Goal: Obtain resource: Download file/media

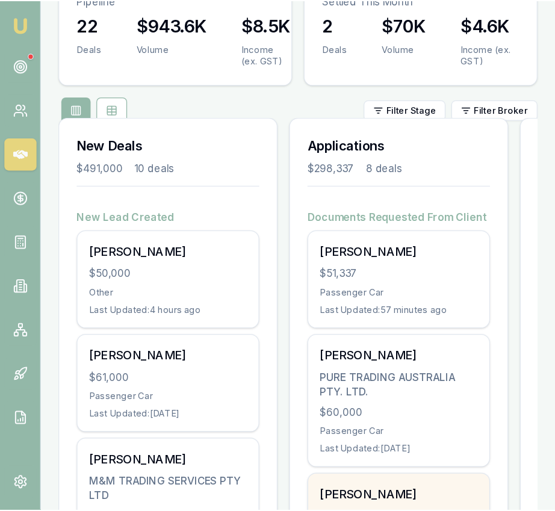
scroll to position [153, 0]
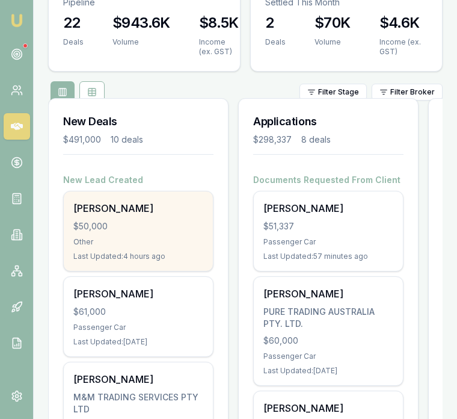
click at [181, 215] on div "[PERSON_NAME] $50,000 Other Last Updated: 4 hours ago" at bounding box center [138, 230] width 149 height 79
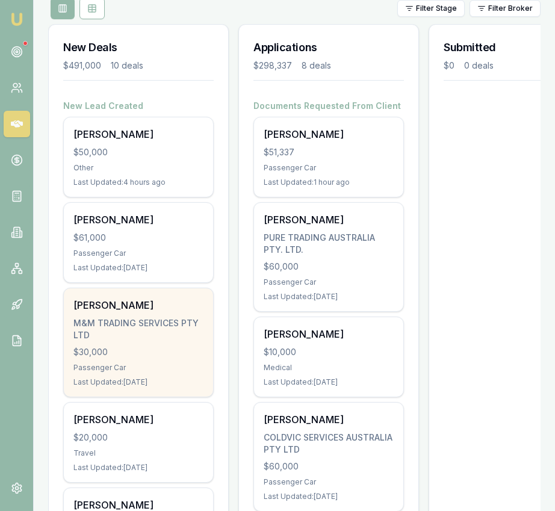
scroll to position [237, 0]
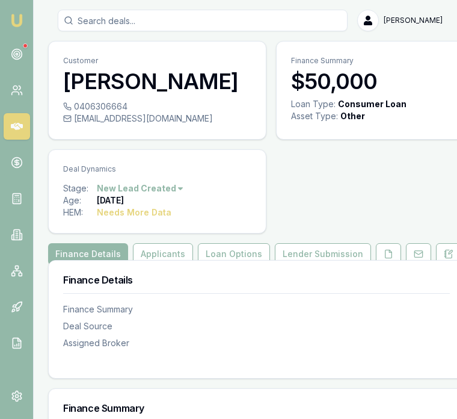
scroll to position [8, 0]
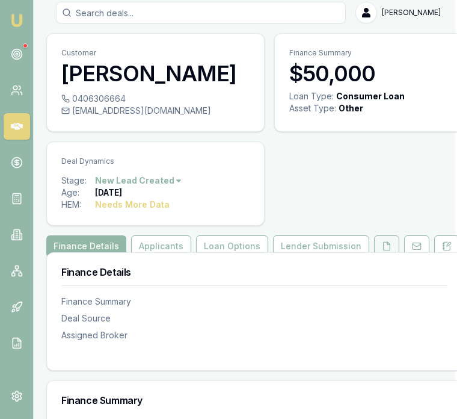
click at [382, 244] on icon at bounding box center [387, 246] width 10 height 10
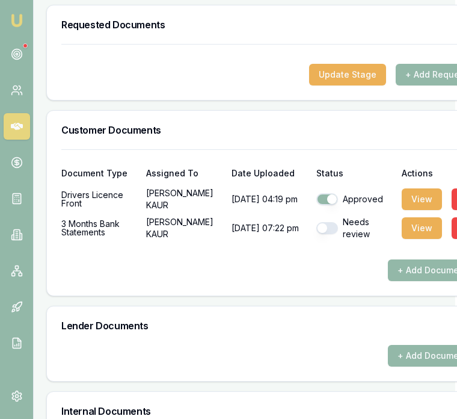
scroll to position [438, 2]
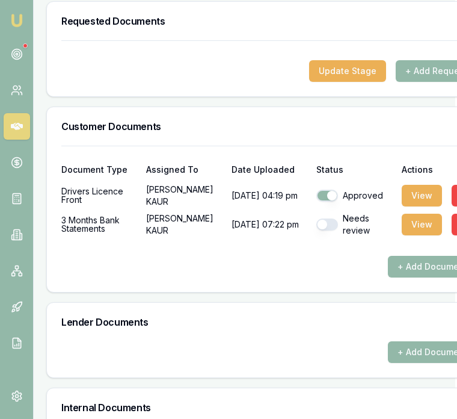
click at [318, 221] on button "button" at bounding box center [328, 224] width 22 height 12
checkbox input "true"
click at [403, 226] on button "View" at bounding box center [422, 225] width 40 height 22
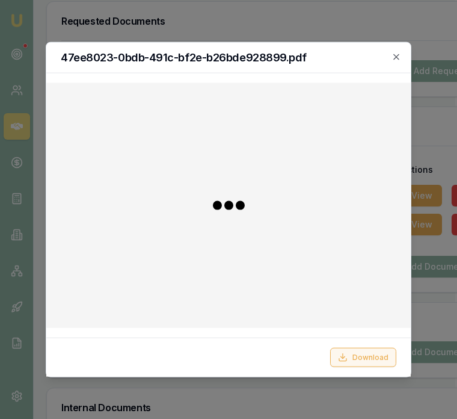
click at [378, 351] on button "Download" at bounding box center [363, 356] width 66 height 19
